Goal: Transaction & Acquisition: Purchase product/service

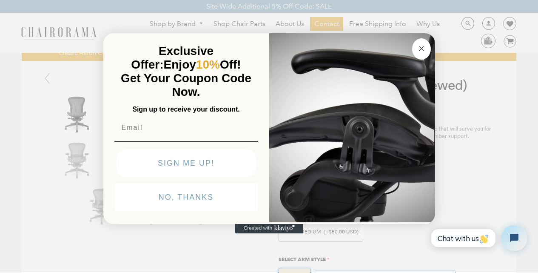
click at [412, 38] on button "Close dialog" at bounding box center [421, 48] width 19 height 21
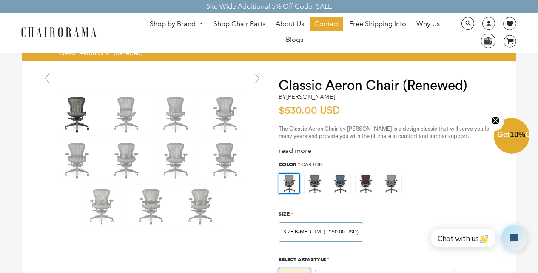
click at [500, 36] on link "0 image/svg+xml Layer 1" at bounding box center [506, 41] width 19 height 13
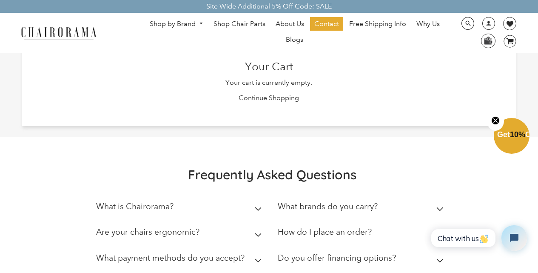
click at [161, 239] on div "Are your chairs ergonomic?" at bounding box center [147, 234] width 103 height 14
